Goal: Information Seeking & Learning: Learn about a topic

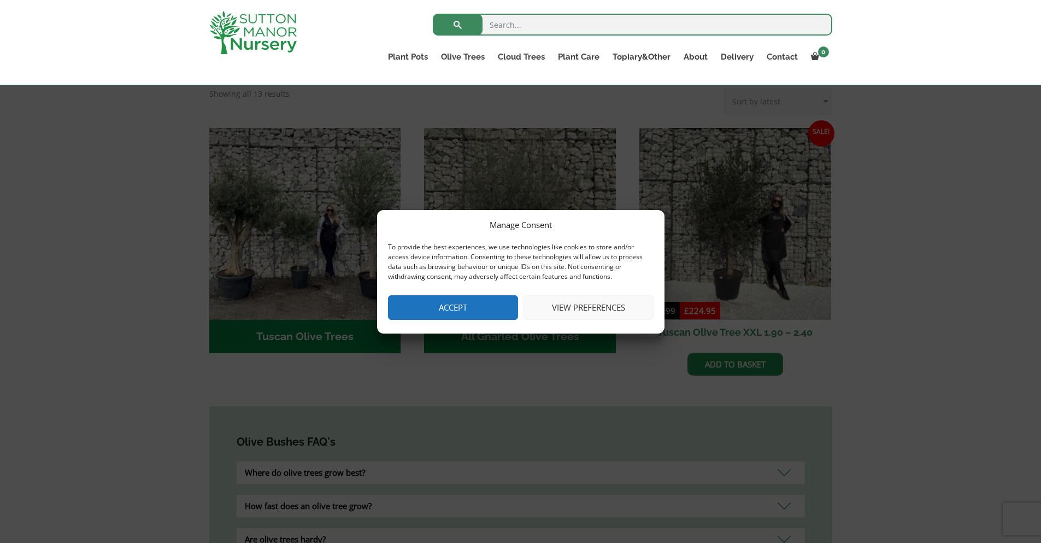
scroll to position [363, 0]
click at [473, 308] on button "Accept" at bounding box center [453, 307] width 130 height 25
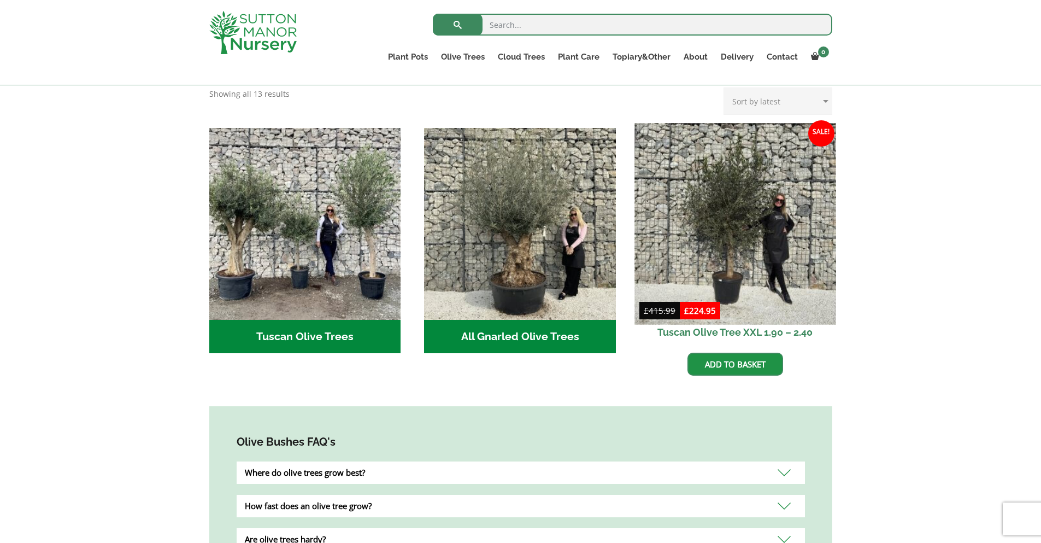
click at [748, 181] on img at bounding box center [735, 223] width 201 height 201
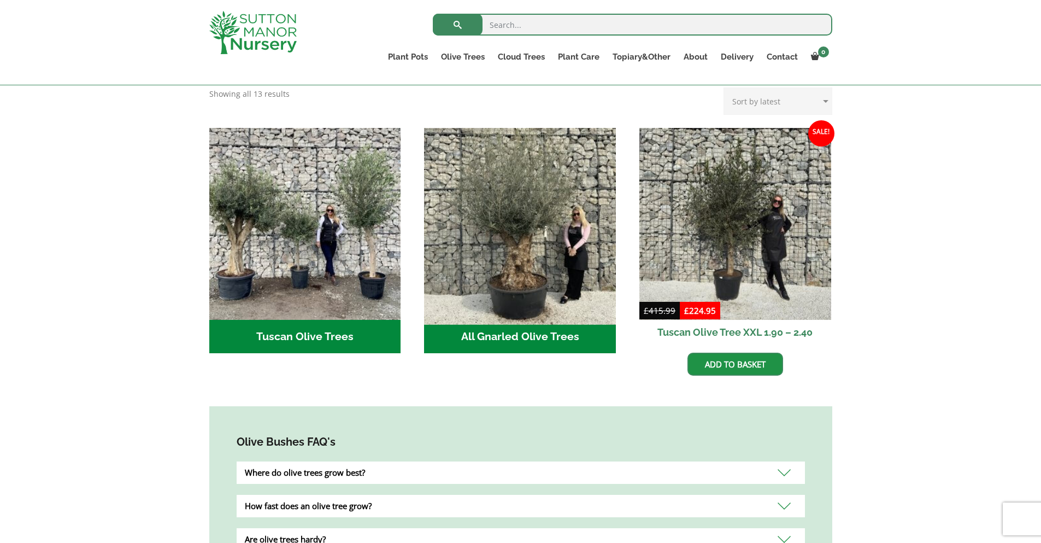
click at [527, 197] on img "Visit product category All Gnarled Olive Trees" at bounding box center [520, 223] width 201 height 201
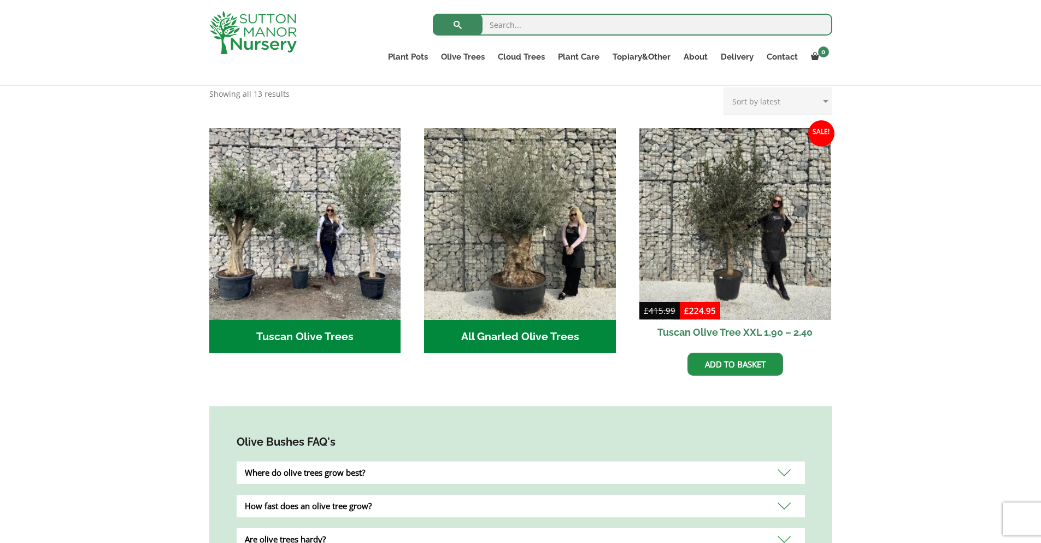
click at [322, 320] on h2 "Tuscan Olive Trees (2)" at bounding box center [305, 337] width 192 height 34
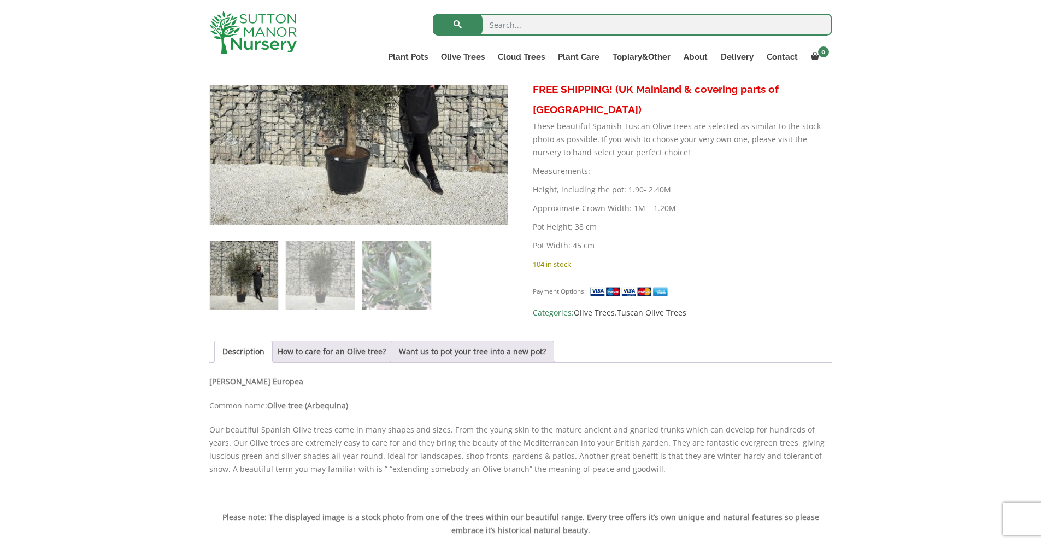
scroll to position [328, 0]
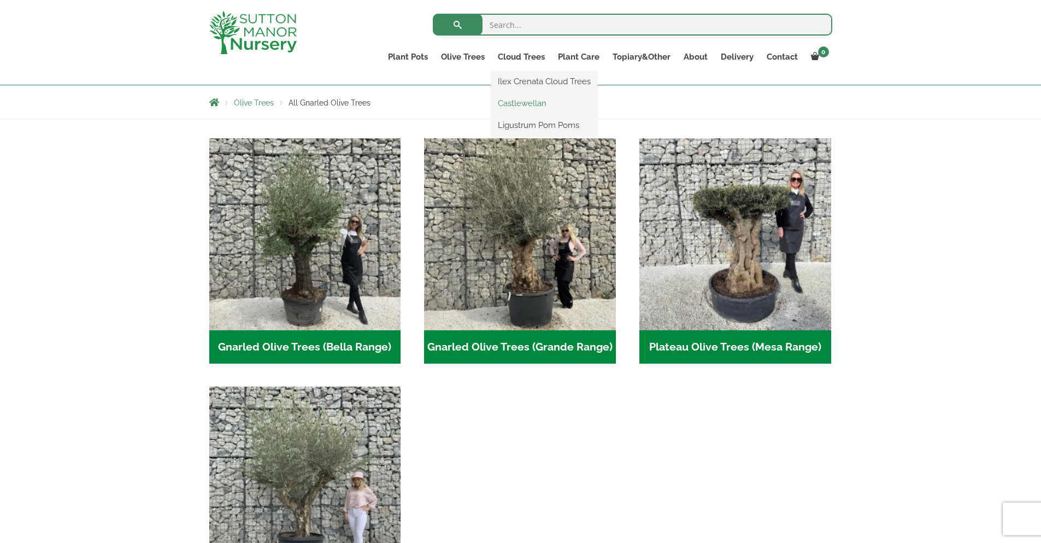
scroll to position [219, 0]
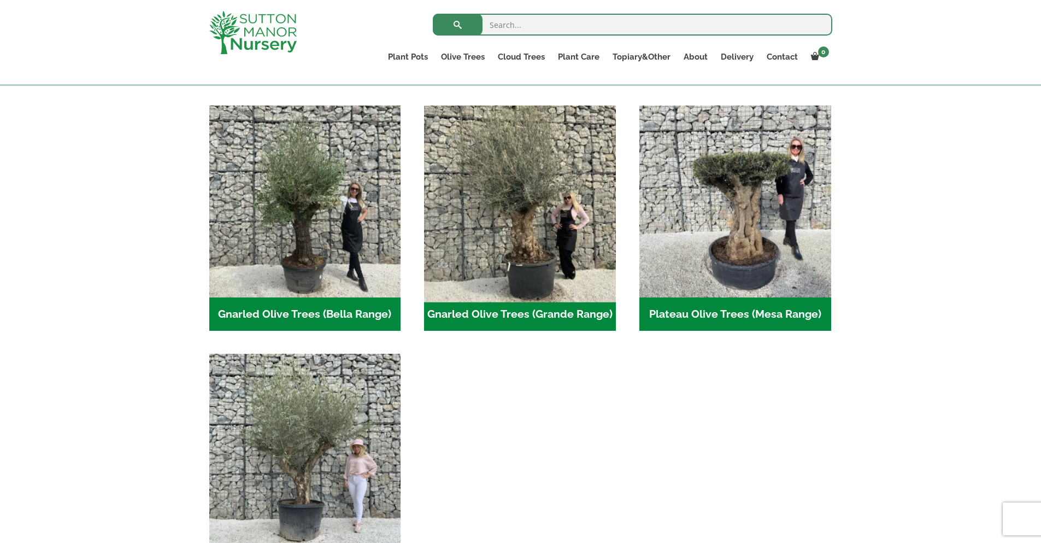
click at [533, 162] on img "Visit product category Gnarled Olive Trees (Grande Range)" at bounding box center [520, 201] width 201 height 201
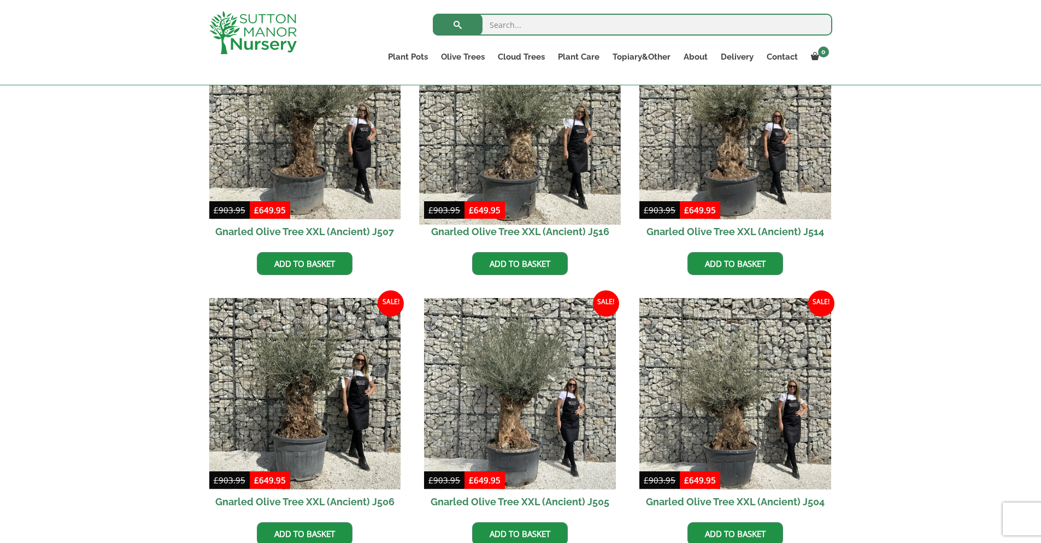
scroll to position [1257, 0]
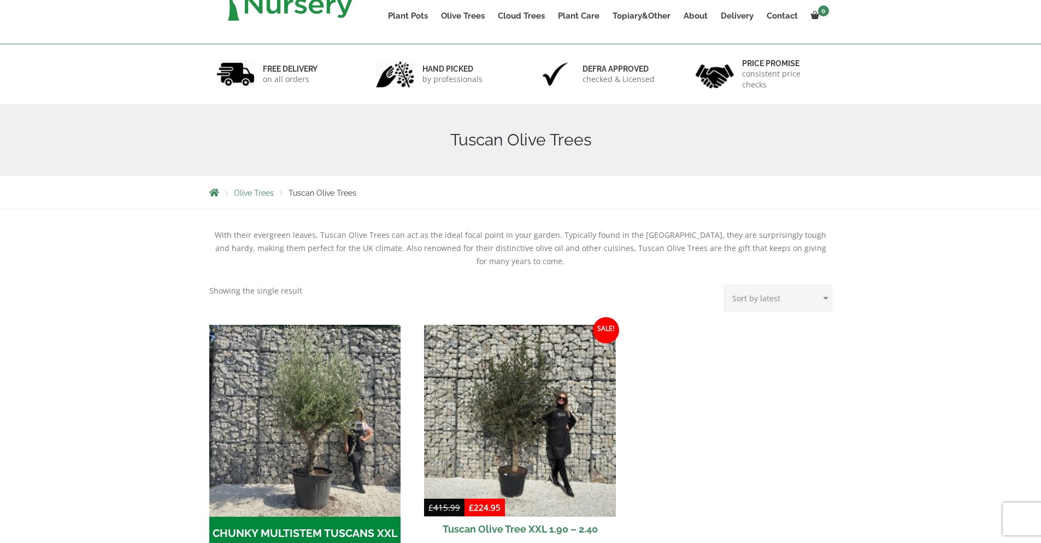
scroll to position [219, 0]
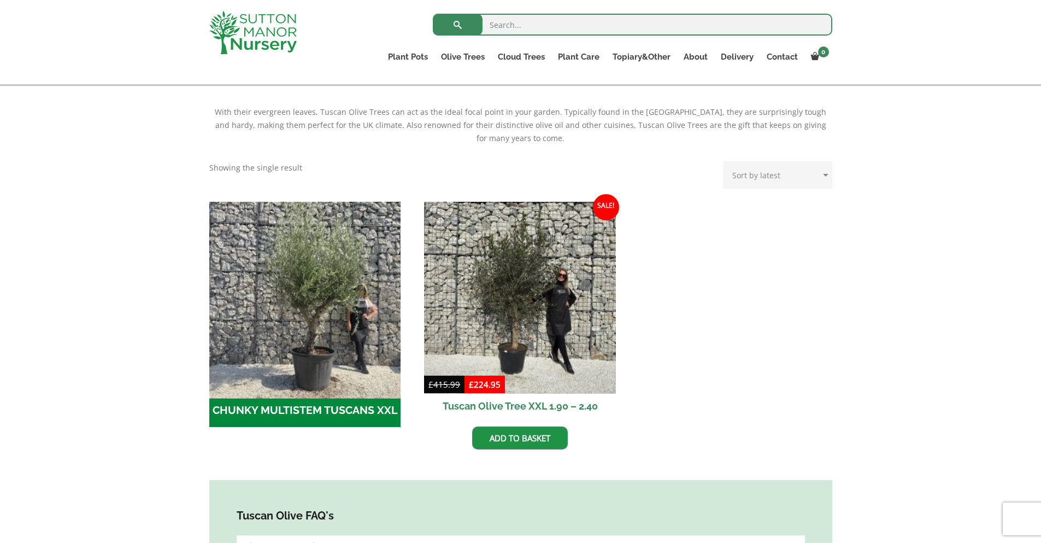
click at [330, 260] on img "Visit product category CHUNKY MULTISTEM TUSCANS XXL" at bounding box center [304, 297] width 201 height 201
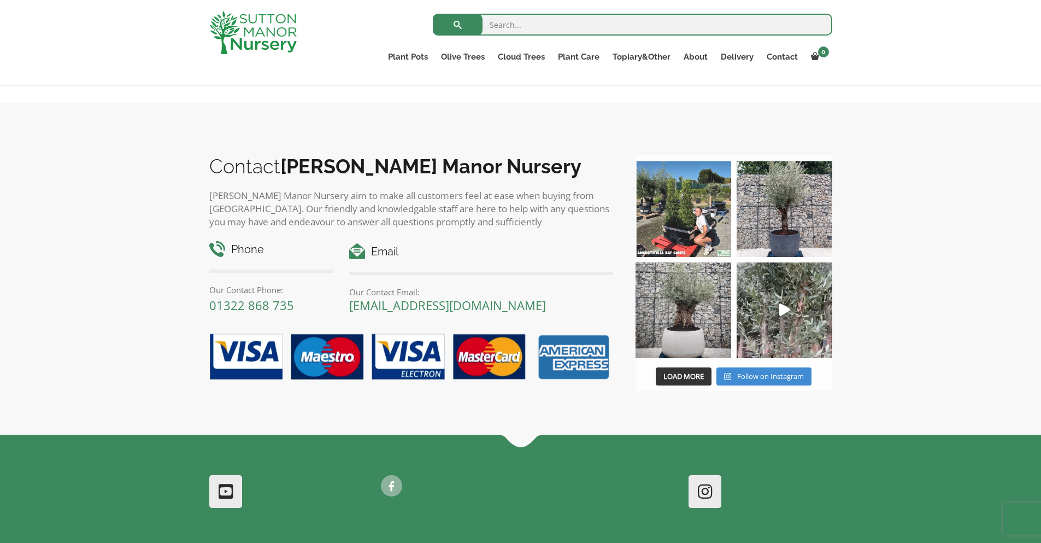
scroll to position [601, 0]
